Goal: Task Accomplishment & Management: Use online tool/utility

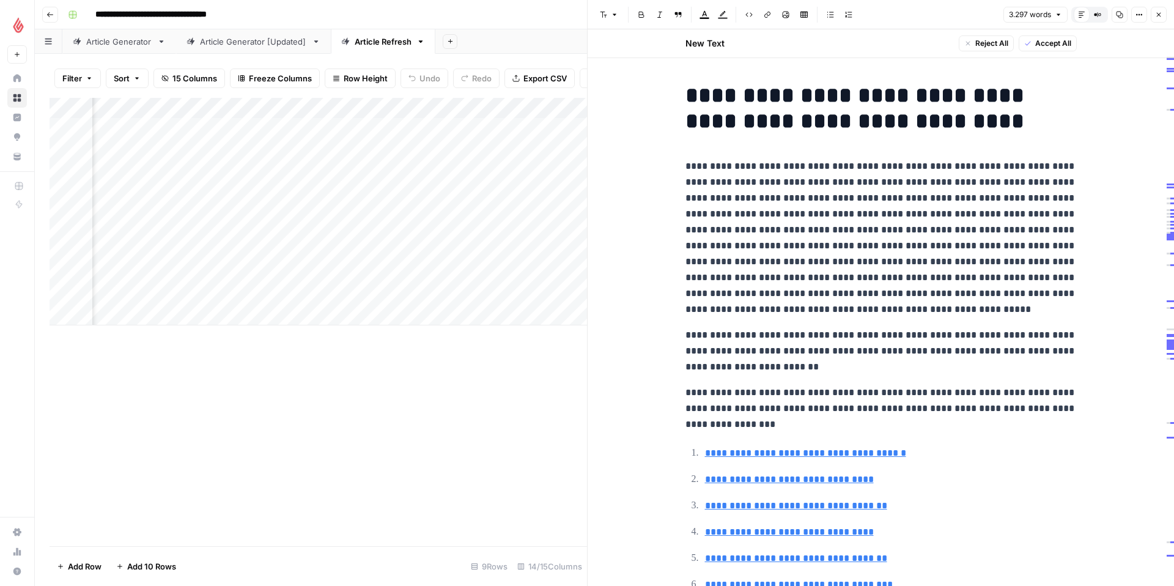
scroll to position [444, 0]
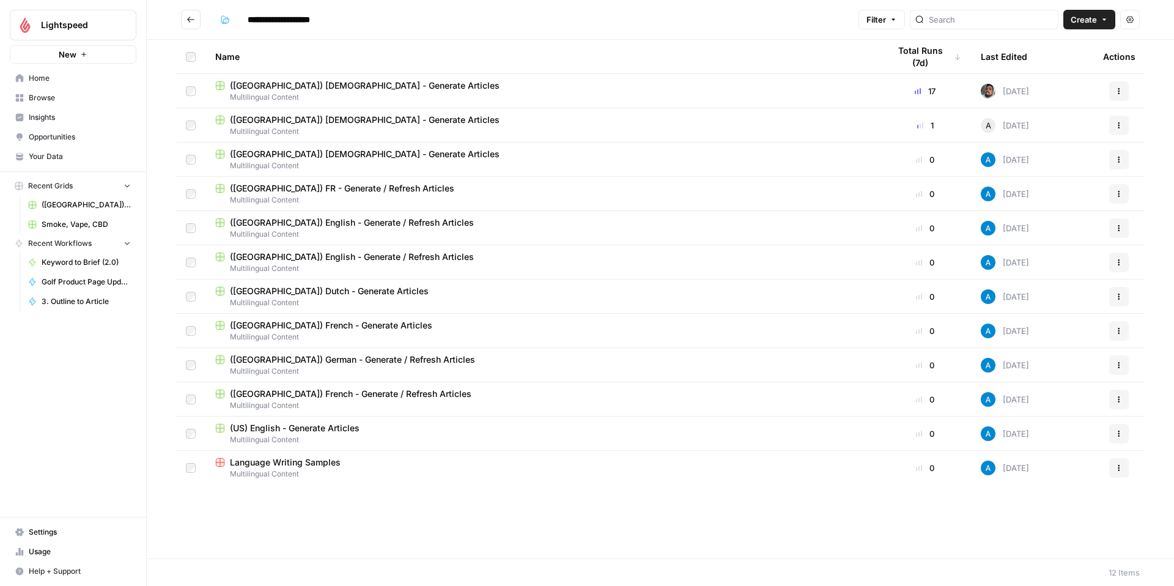
click at [302, 84] on span "([GEOGRAPHIC_DATA]) [DEMOGRAPHIC_DATA] - Generate Articles" at bounding box center [365, 85] width 270 height 12
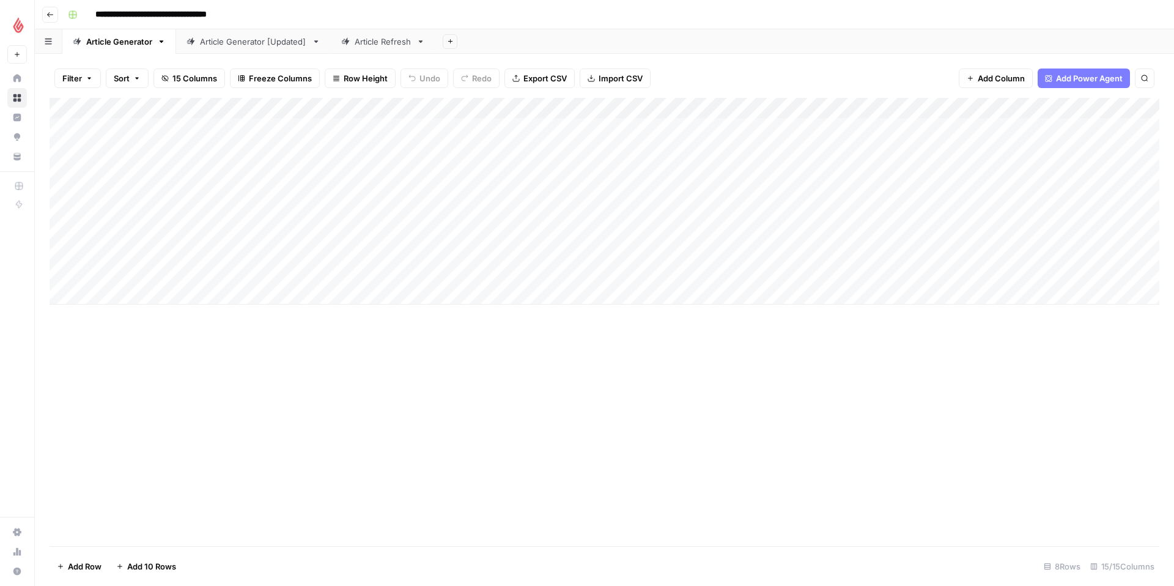
click at [574, 211] on div "Add Column" at bounding box center [604, 201] width 1109 height 207
click at [621, 210] on div "Add Column" at bounding box center [604, 201] width 1109 height 207
click at [619, 212] on div "Add Column" at bounding box center [604, 201] width 1109 height 207
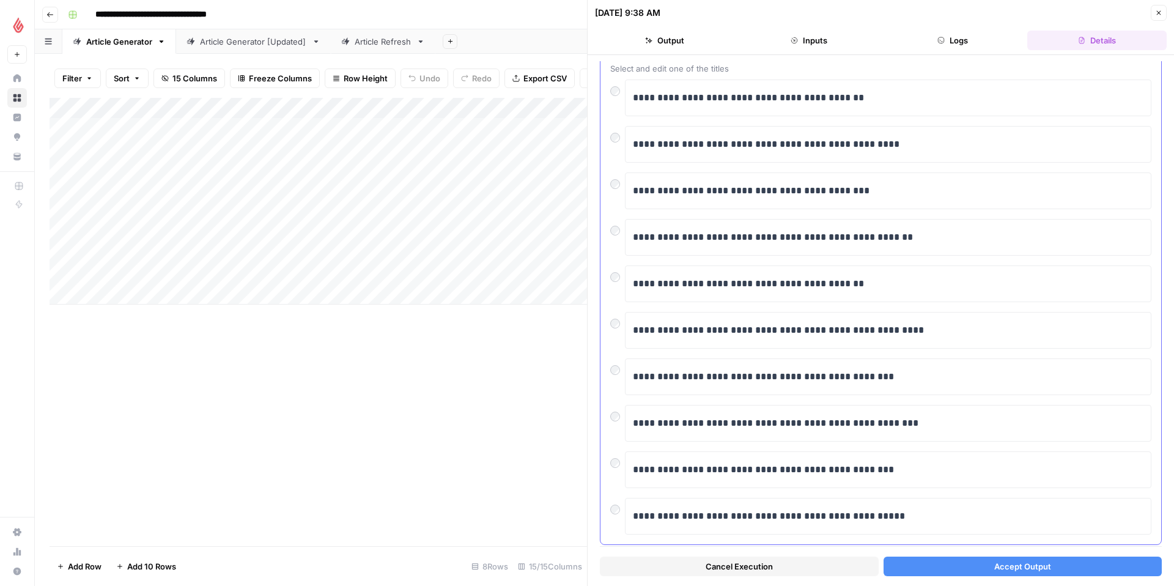
scroll to position [98, 0]
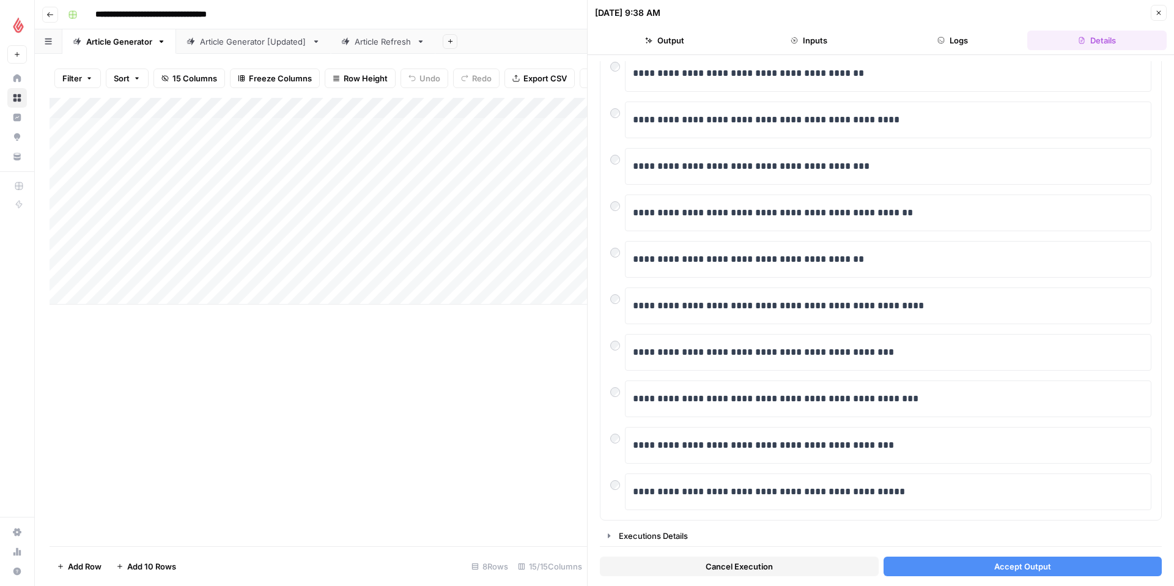
click at [524, 372] on div "Add Column" at bounding box center [318, 322] width 537 height 448
click at [1158, 13] on icon "button" at bounding box center [1159, 13] width 4 height 4
